Goal: Task Accomplishment & Management: Manage account settings

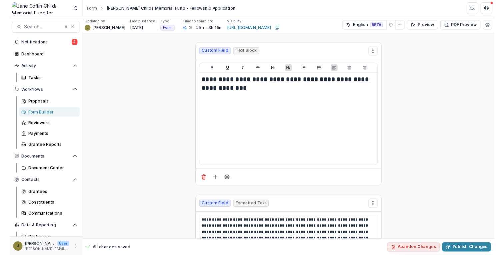
scroll to position [735, 0]
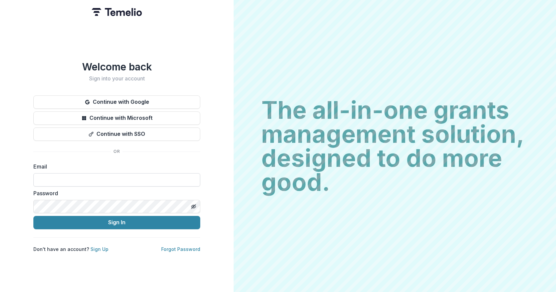
click at [71, 179] on input at bounding box center [116, 179] width 167 height 13
type input "**********"
click at [33, 216] on button "Sign In" at bounding box center [116, 222] width 167 height 13
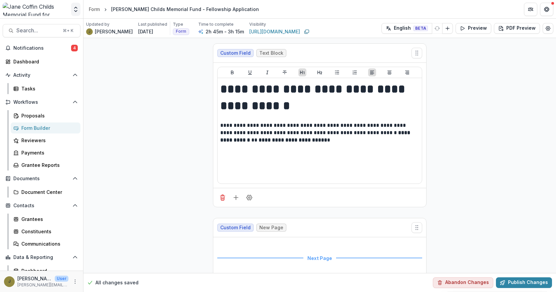
click at [78, 13] on button "Open entity switcher" at bounding box center [75, 9] width 9 height 13
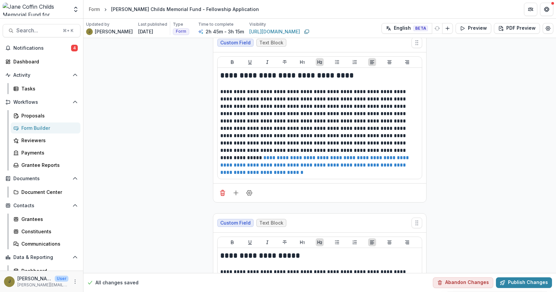
scroll to position [8010, 0]
click at [247, 191] on icon "Field Settings" at bounding box center [249, 192] width 7 height 7
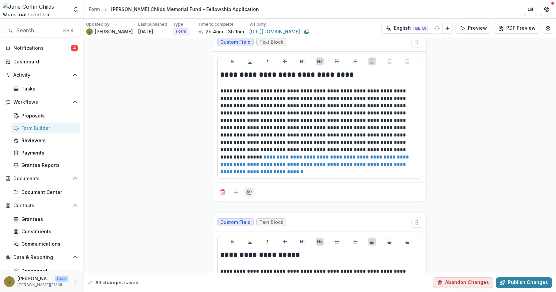
click at [249, 190] on icon "Field Settings" at bounding box center [249, 192] width 7 height 7
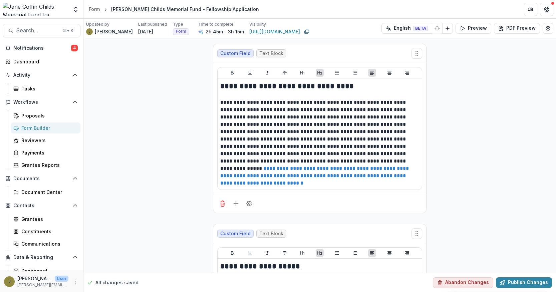
scroll to position [7996, 0]
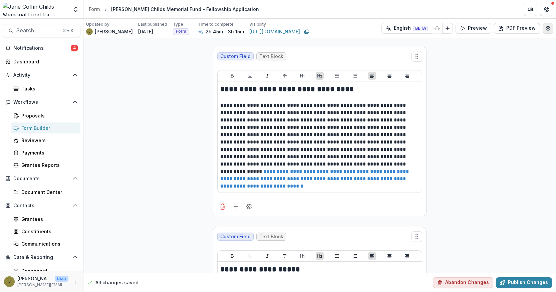
click at [545, 29] on icon "Edit Form Settings" at bounding box center [547, 28] width 5 height 5
click at [162, 292] on div "**********" at bounding box center [278, 292] width 556 height 0
click at [545, 28] on icon "Edit Form Settings" at bounding box center [547, 28] width 5 height 5
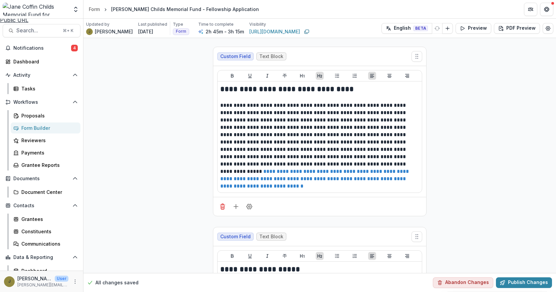
type input "**********"
click at [5, 6] on icon "Close" at bounding box center [2, 4] width 5 height 5
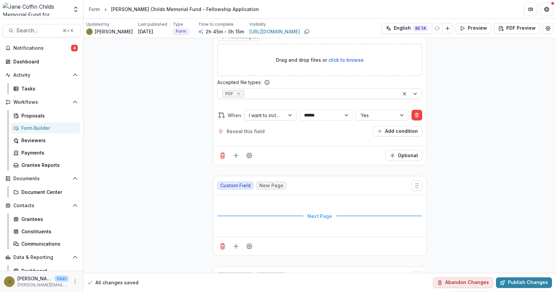
scroll to position [7747, 0]
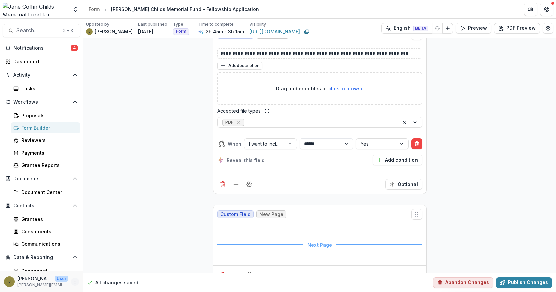
click at [72, 283] on icon "More" at bounding box center [74, 281] width 5 height 5
click at [98, 269] on link "User Settings" at bounding box center [116, 267] width 71 height 11
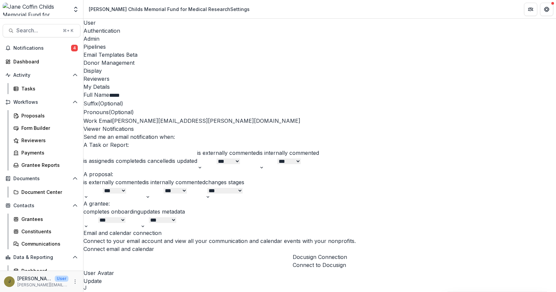
click at [318, 67] on div "Display" at bounding box center [319, 71] width 472 height 8
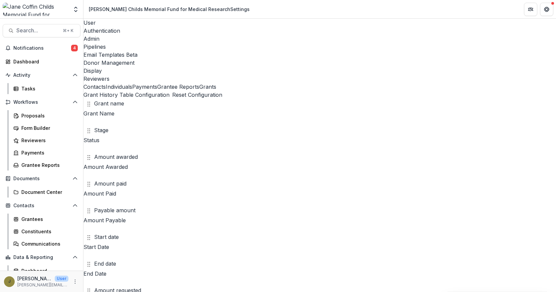
click at [127, 27] on div "Authentication" at bounding box center [319, 31] width 472 height 8
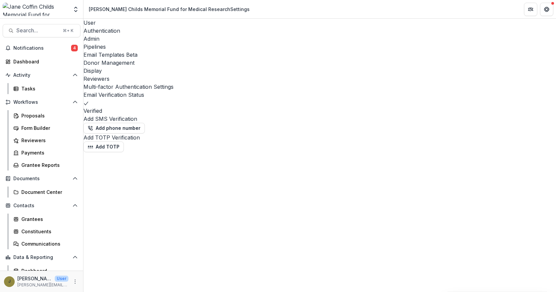
click at [151, 35] on div "Admin" at bounding box center [319, 39] width 472 height 8
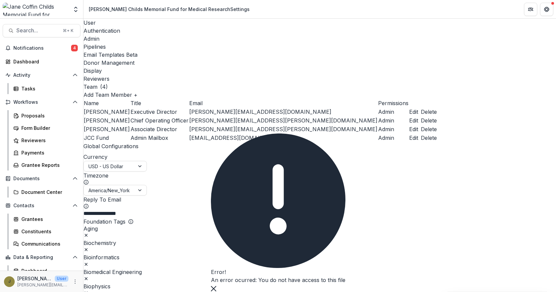
scroll to position [17, 0]
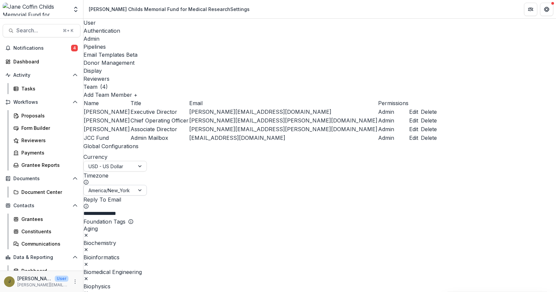
click at [130, 195] on div at bounding box center [108, 190] width 41 height 8
click at [147, 196] on ul "Timezone America/New_York" at bounding box center [114, 183] width 63 height 24
click at [418, 116] on button "Edit" at bounding box center [413, 120] width 9 height 8
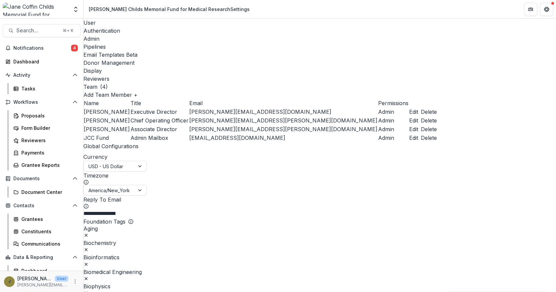
select select "*****"
click at [35, 129] on div "Form Builder" at bounding box center [48, 127] width 54 height 7
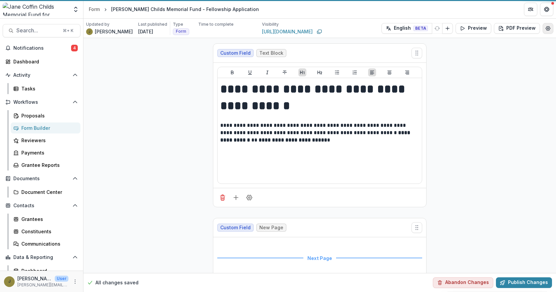
click at [545, 28] on icon "Edit Form Settings" at bounding box center [547, 28] width 5 height 5
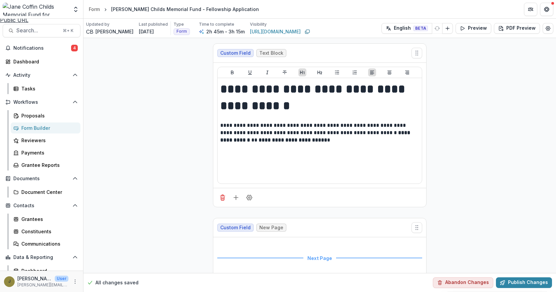
scroll to position [425, 0]
click at [5, 7] on icon "Close" at bounding box center [2, 4] width 5 height 5
click at [29, 87] on div "Tasks" at bounding box center [48, 88] width 54 height 7
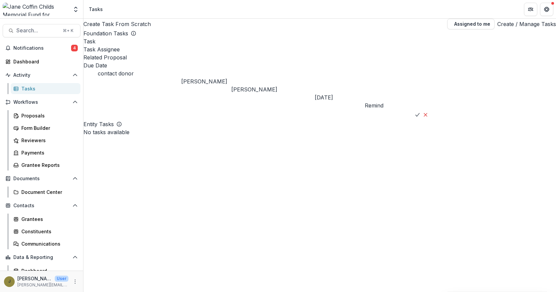
click at [497, 28] on link "Create / Manage Tasks" at bounding box center [526, 24] width 59 height 8
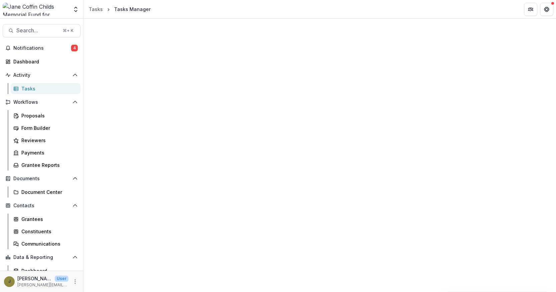
scroll to position [351, 0]
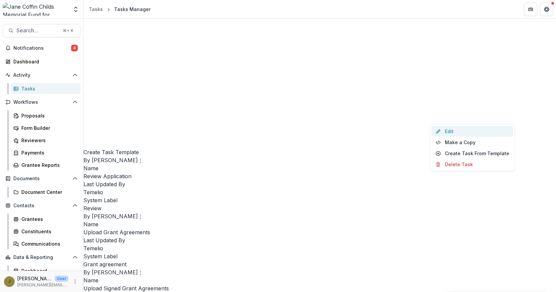
click at [441, 131] on link "Edit" at bounding box center [472, 131] width 82 height 11
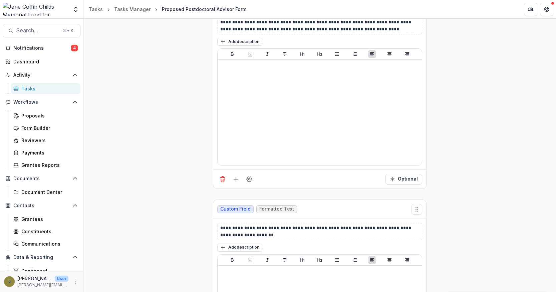
scroll to position [2116, 0]
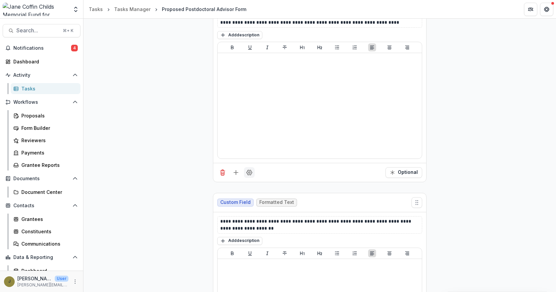
click at [247, 176] on icon "Field Settings" at bounding box center [249, 172] width 7 height 7
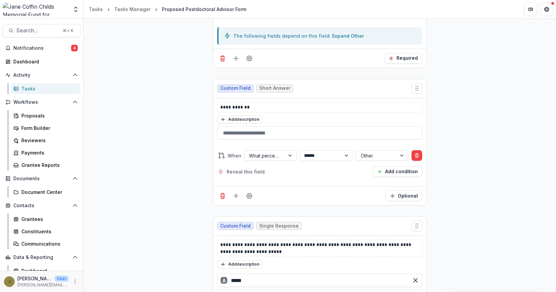
scroll to position [1342, 0]
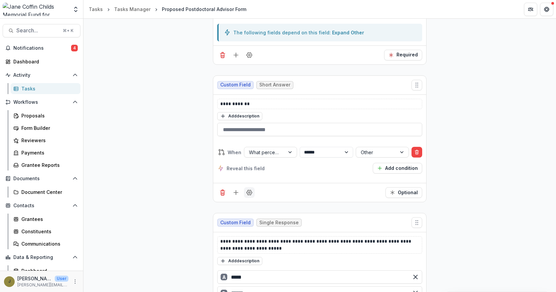
click at [249, 194] on circle "Field Settings" at bounding box center [250, 193] width 2 height 2
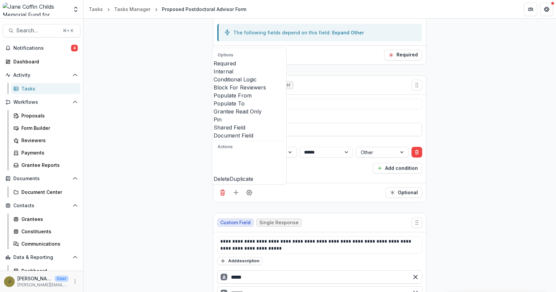
click at [169, 185] on div "**********" at bounding box center [319, 189] width 472 height 2928
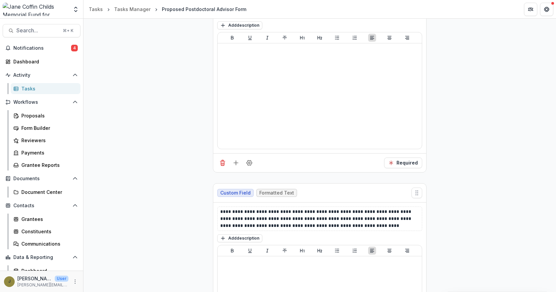
scroll to position [1915, 0]
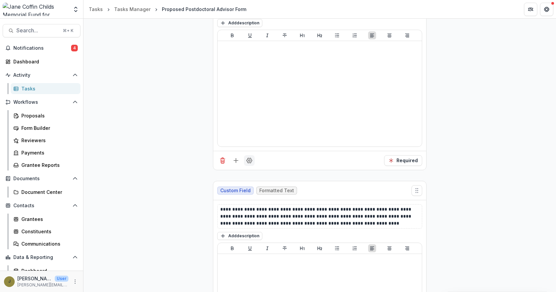
click at [247, 164] on icon "Field Settings" at bounding box center [249, 160] width 7 height 7
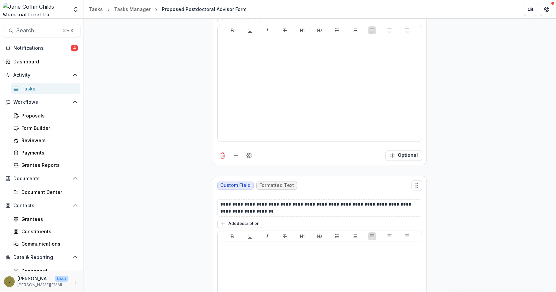
scroll to position [2130, 0]
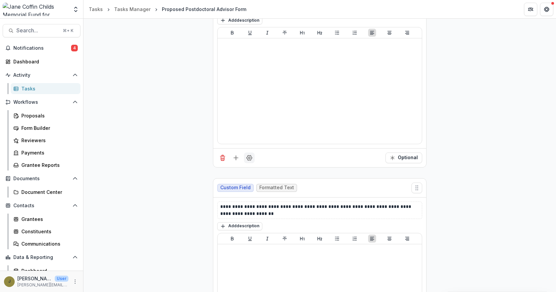
click at [250, 161] on icon "Field Settings" at bounding box center [249, 157] width 7 height 7
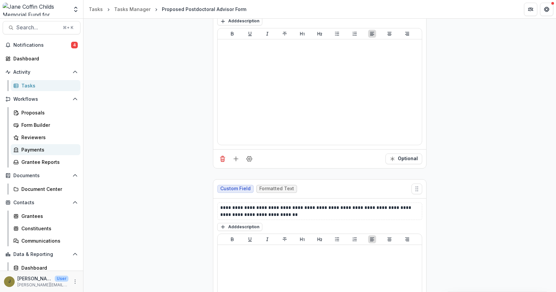
scroll to position [0, 0]
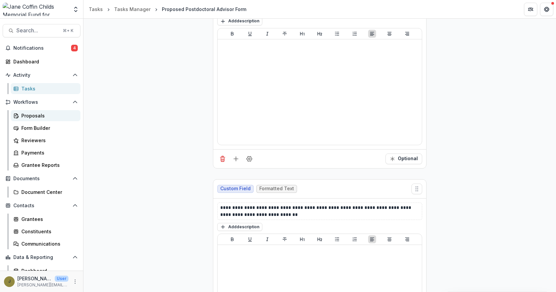
click at [40, 118] on div "Proposals" at bounding box center [48, 115] width 54 height 7
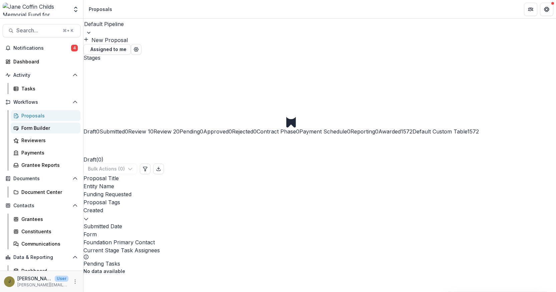
click at [36, 126] on div "Form Builder" at bounding box center [48, 127] width 54 height 7
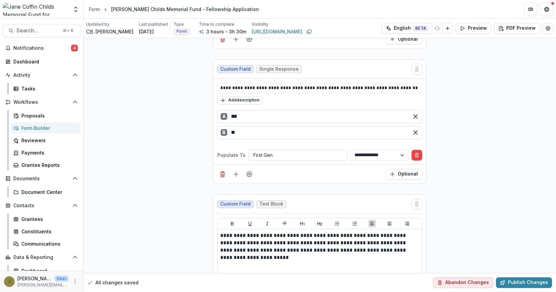
scroll to position [9825, 0]
click at [32, 116] on div "Proposals" at bounding box center [48, 115] width 54 height 7
